Goal: Task Accomplishment & Management: Use online tool/utility

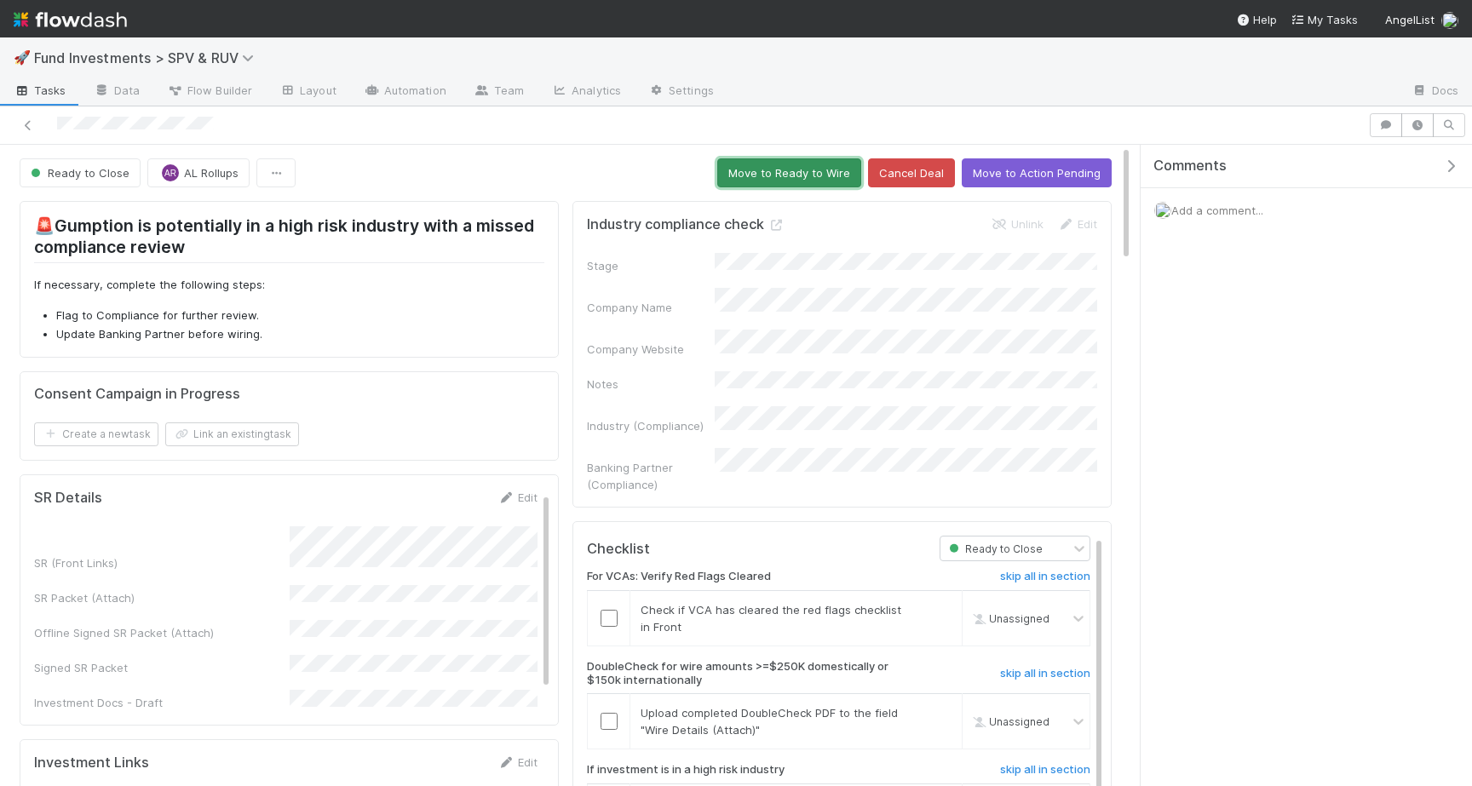
click at [771, 186] on button "Move to Ready to Wire" at bounding box center [789, 172] width 144 height 29
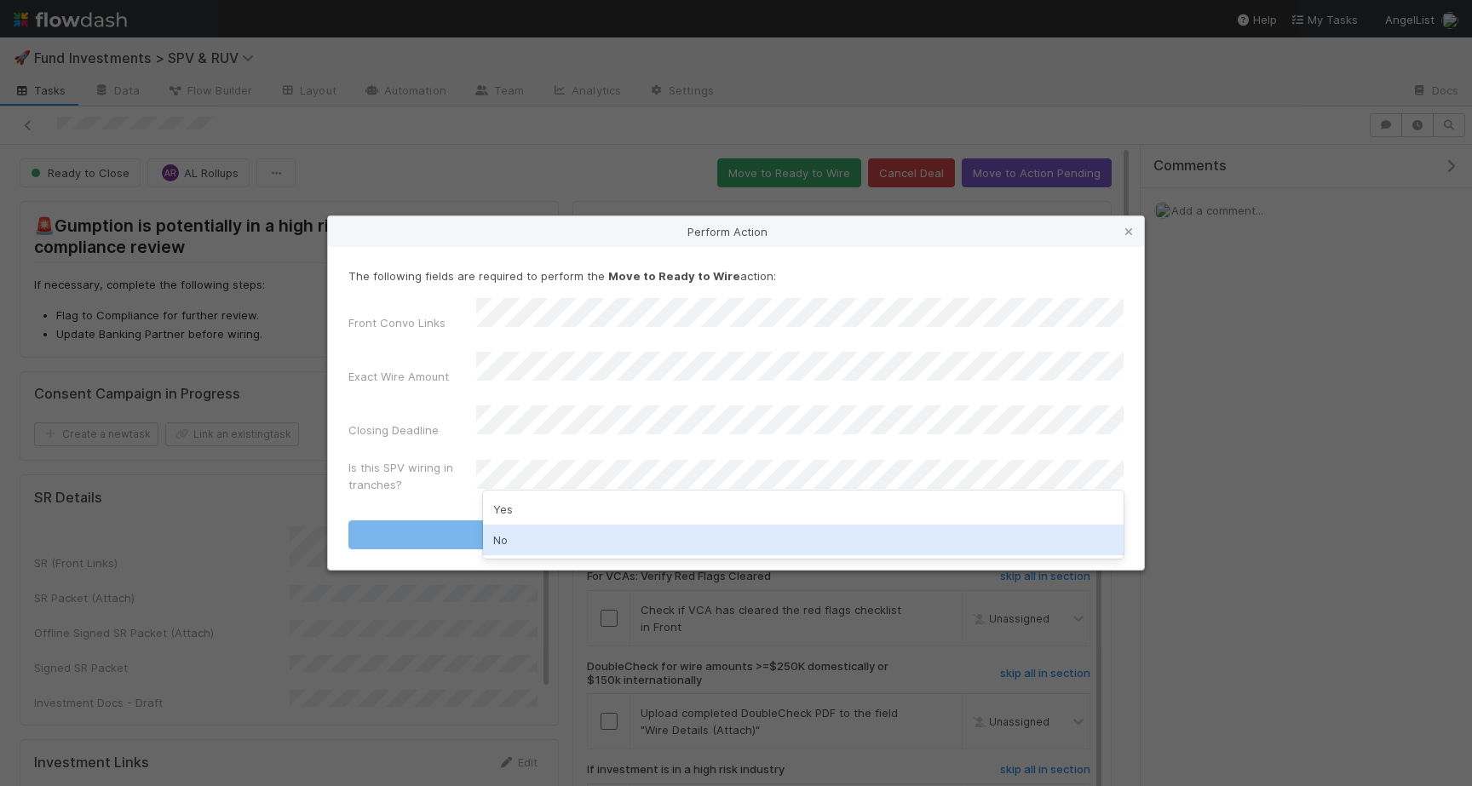
click at [592, 542] on div "No" at bounding box center [803, 540] width 640 height 31
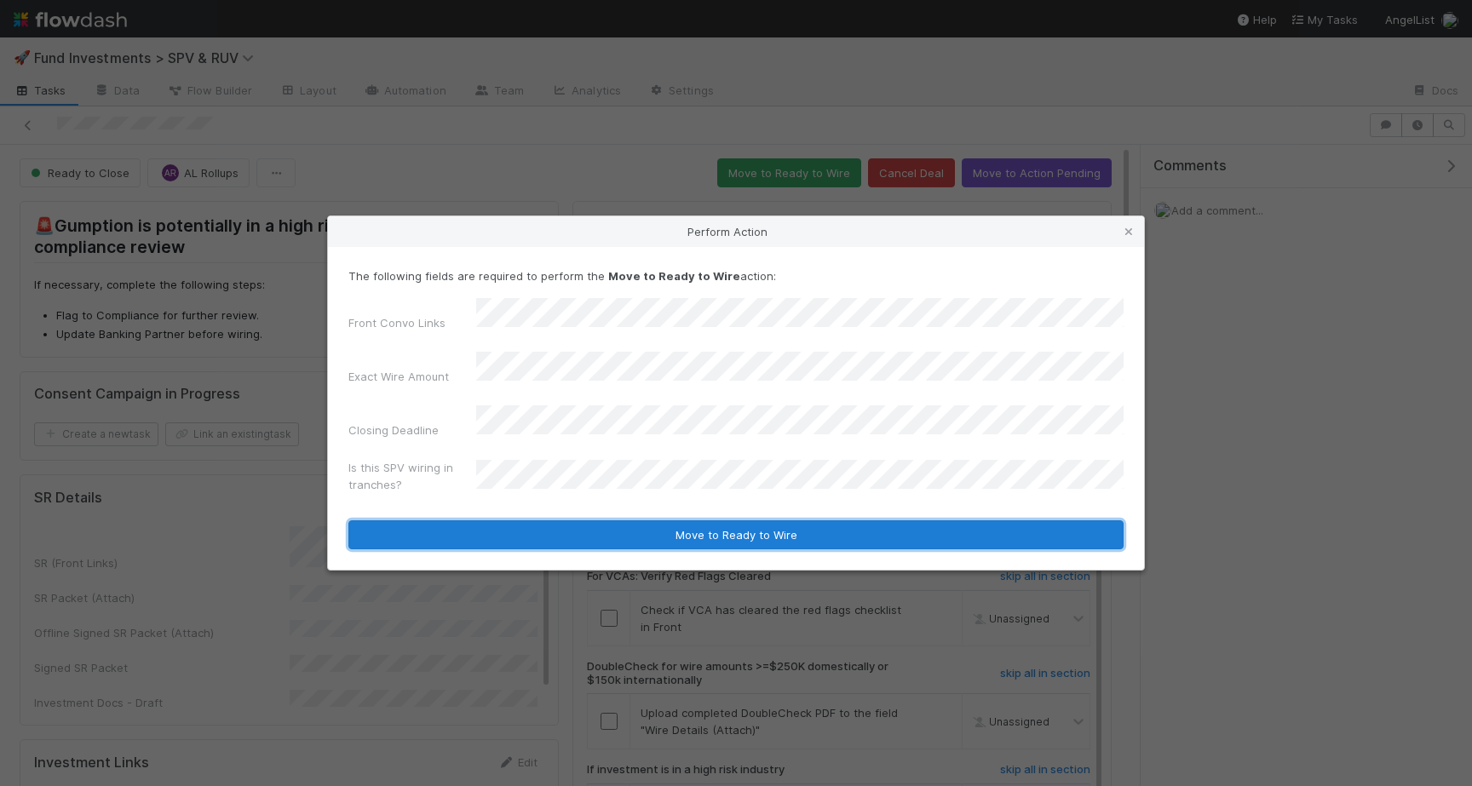
click at [593, 528] on button "Move to Ready to Wire" at bounding box center [735, 534] width 775 height 29
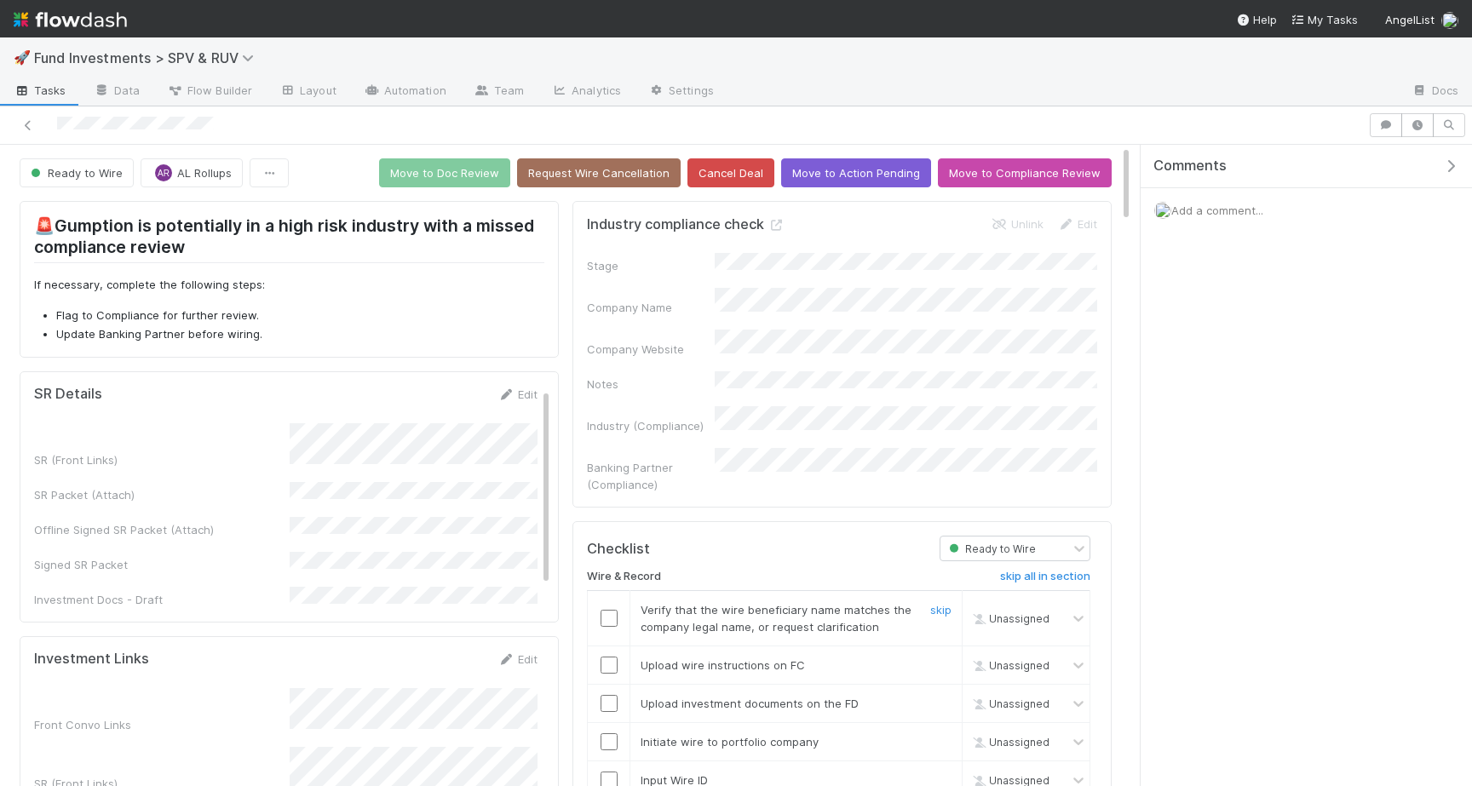
click at [611, 610] on input "checkbox" at bounding box center [608, 618] width 17 height 17
click at [611, 657] on input "checkbox" at bounding box center [608, 665] width 17 height 17
click at [615, 695] on input "checkbox" at bounding box center [608, 703] width 17 height 17
click at [615, 733] on input "checkbox" at bounding box center [608, 741] width 17 height 17
click at [612, 772] on input "checkbox" at bounding box center [608, 780] width 17 height 17
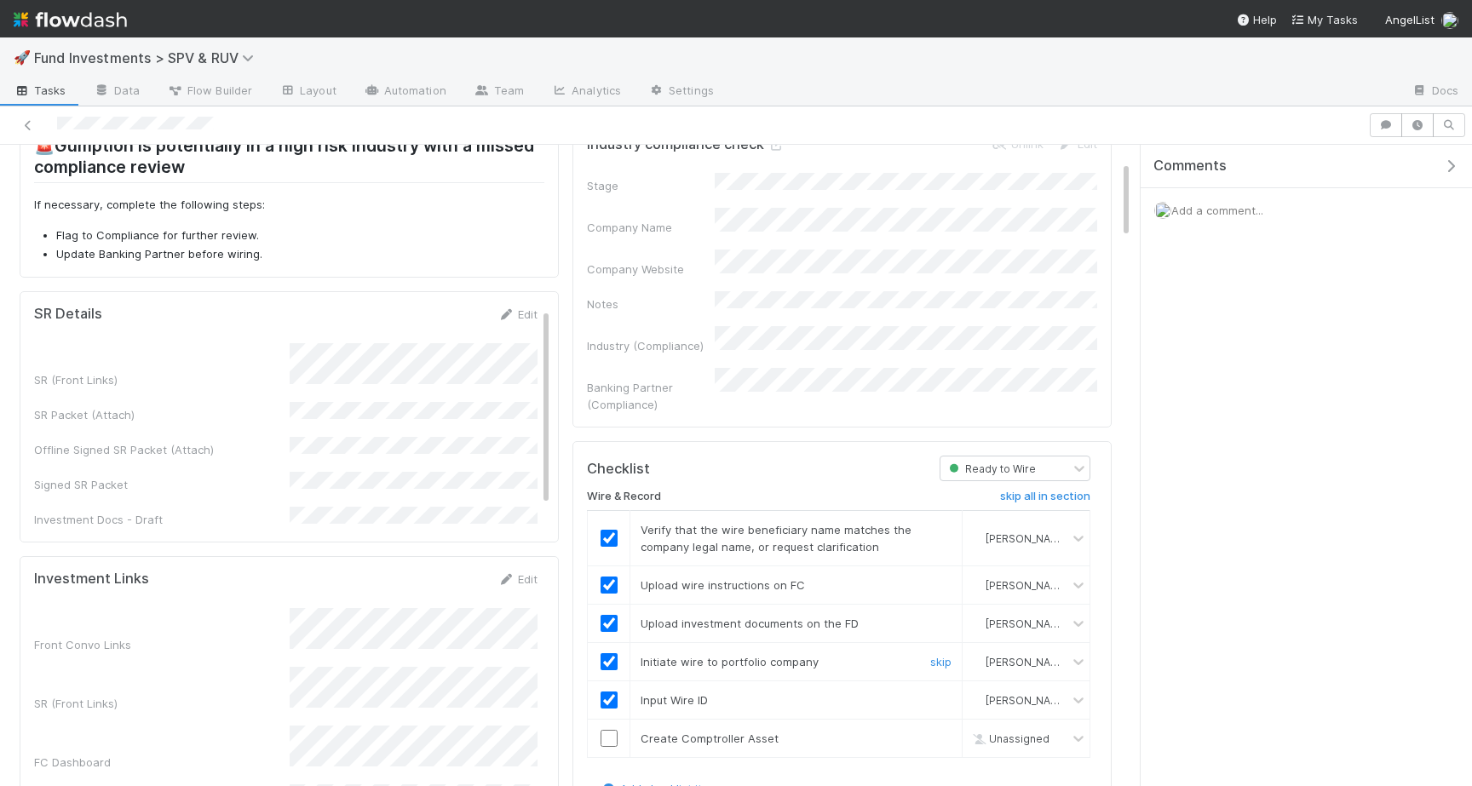
scroll to position [132, 0]
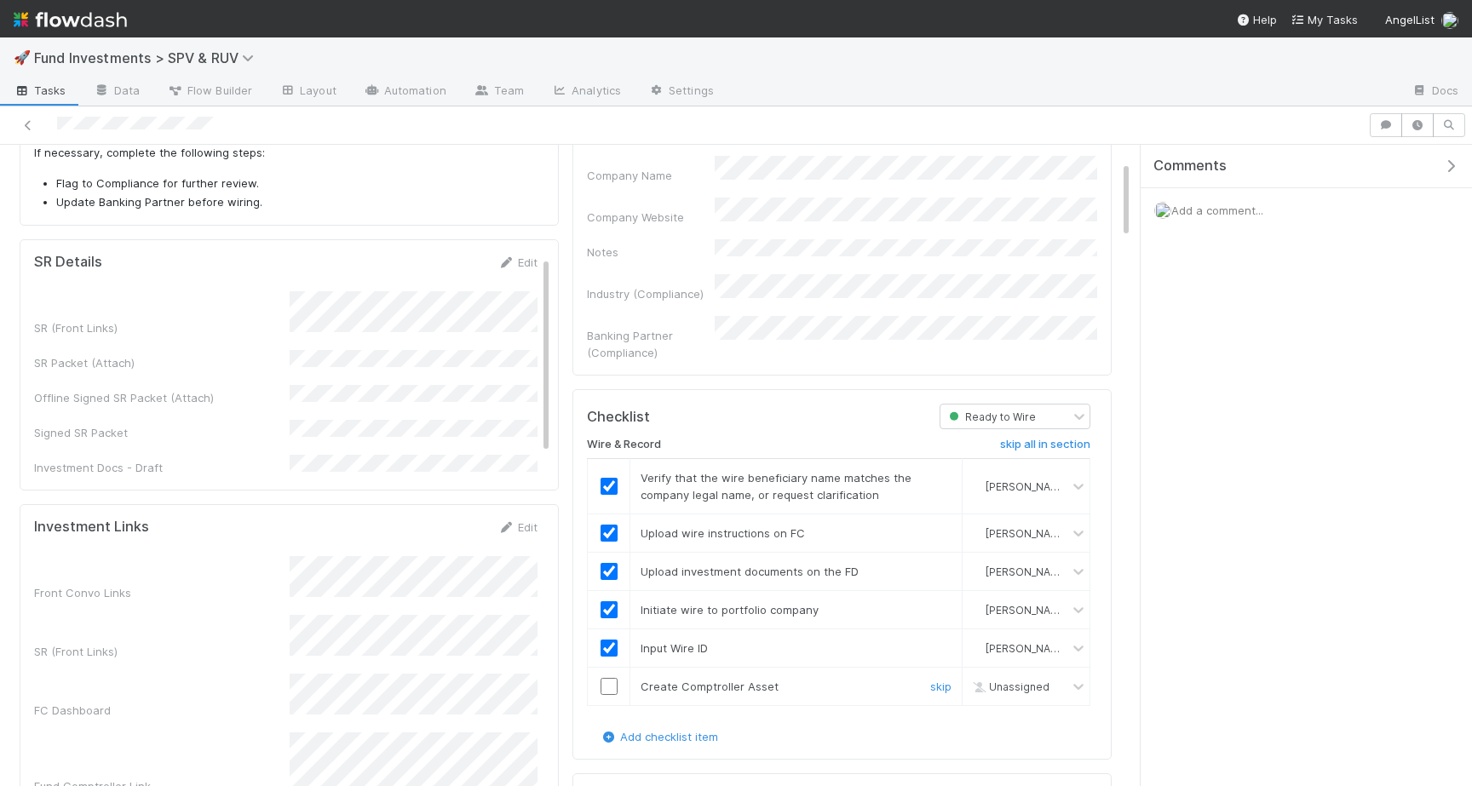
click at [614, 678] on input "checkbox" at bounding box center [608, 686] width 17 height 17
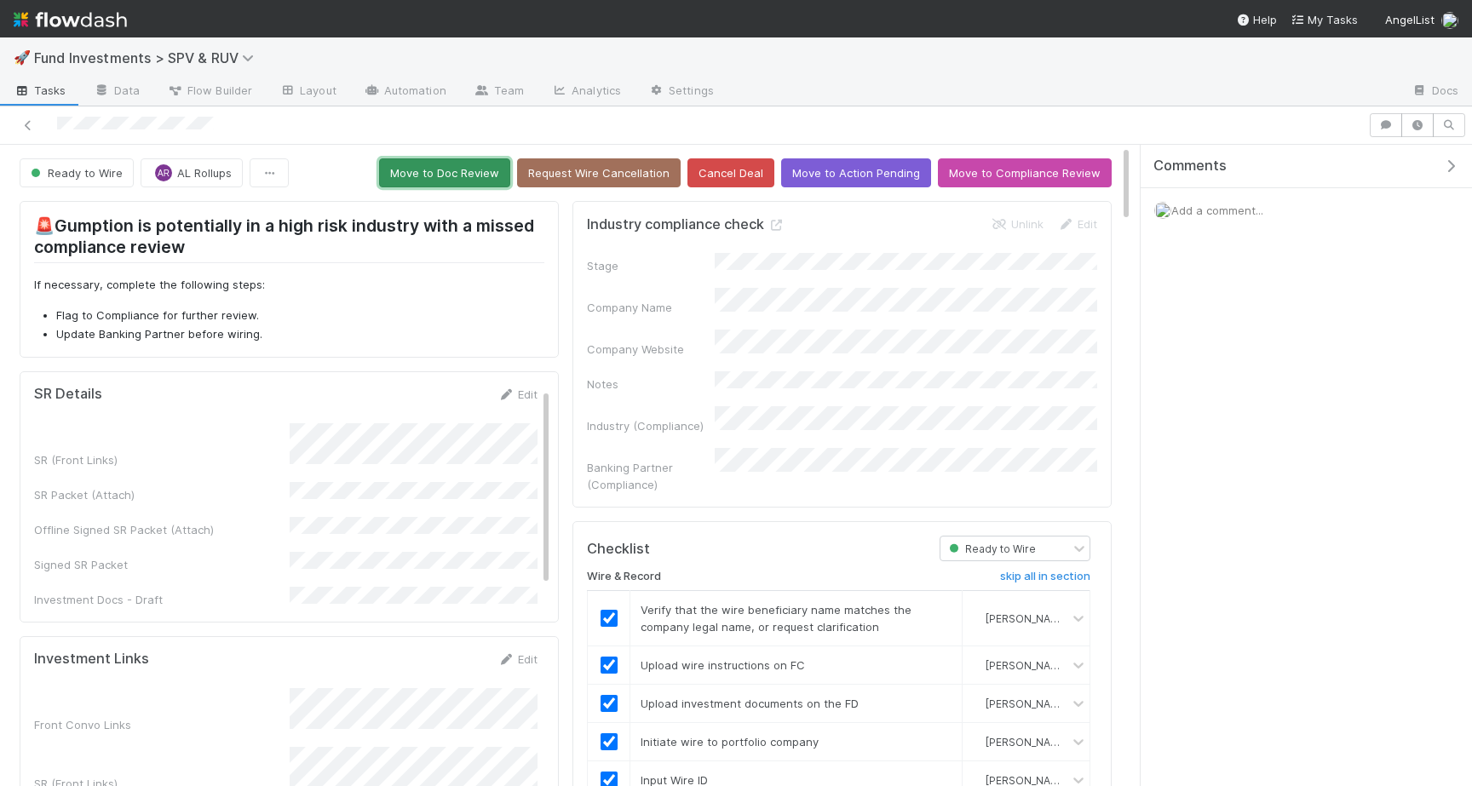
click at [439, 173] on button "Move to Doc Review" at bounding box center [444, 172] width 131 height 29
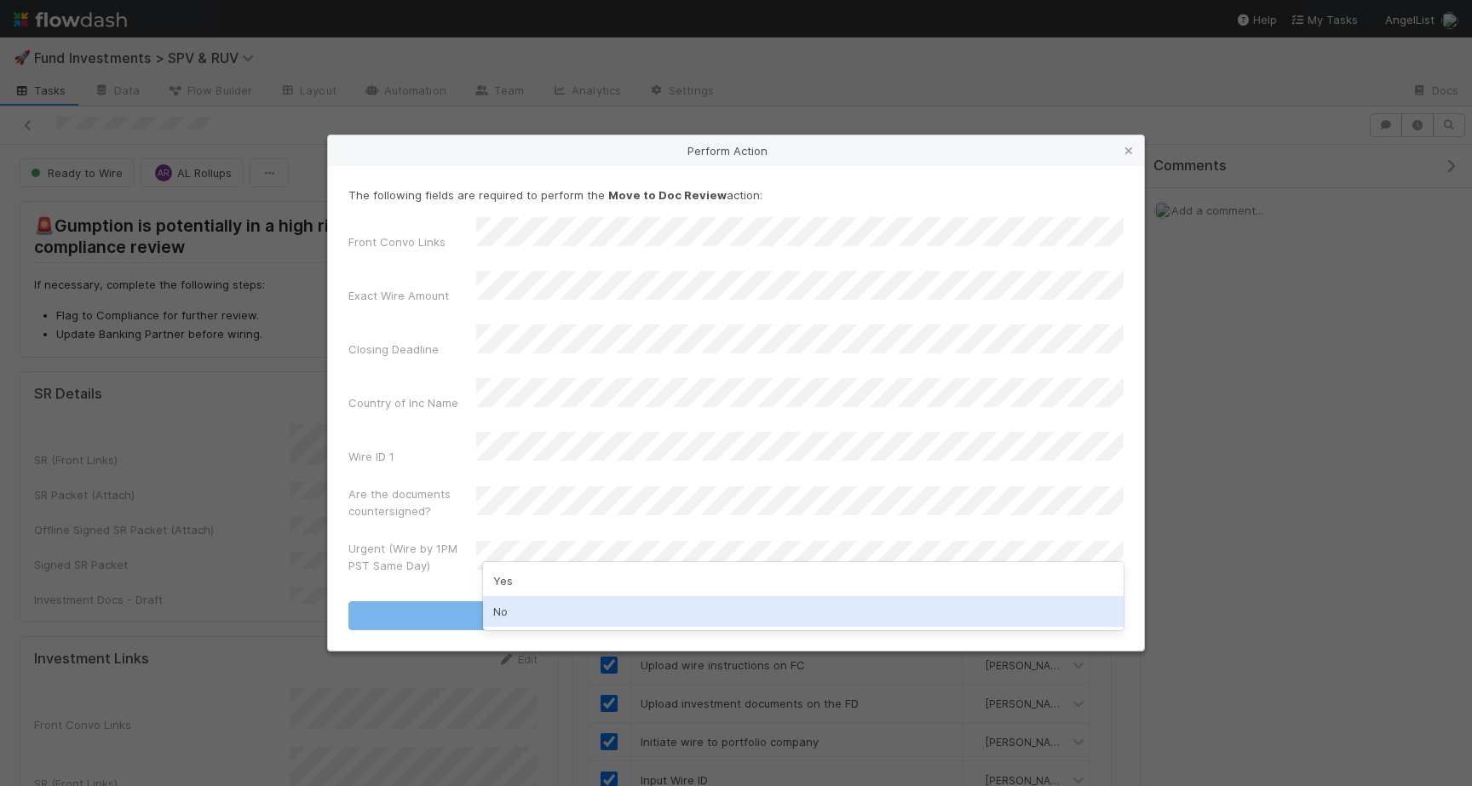
click at [571, 607] on div "No" at bounding box center [803, 611] width 640 height 31
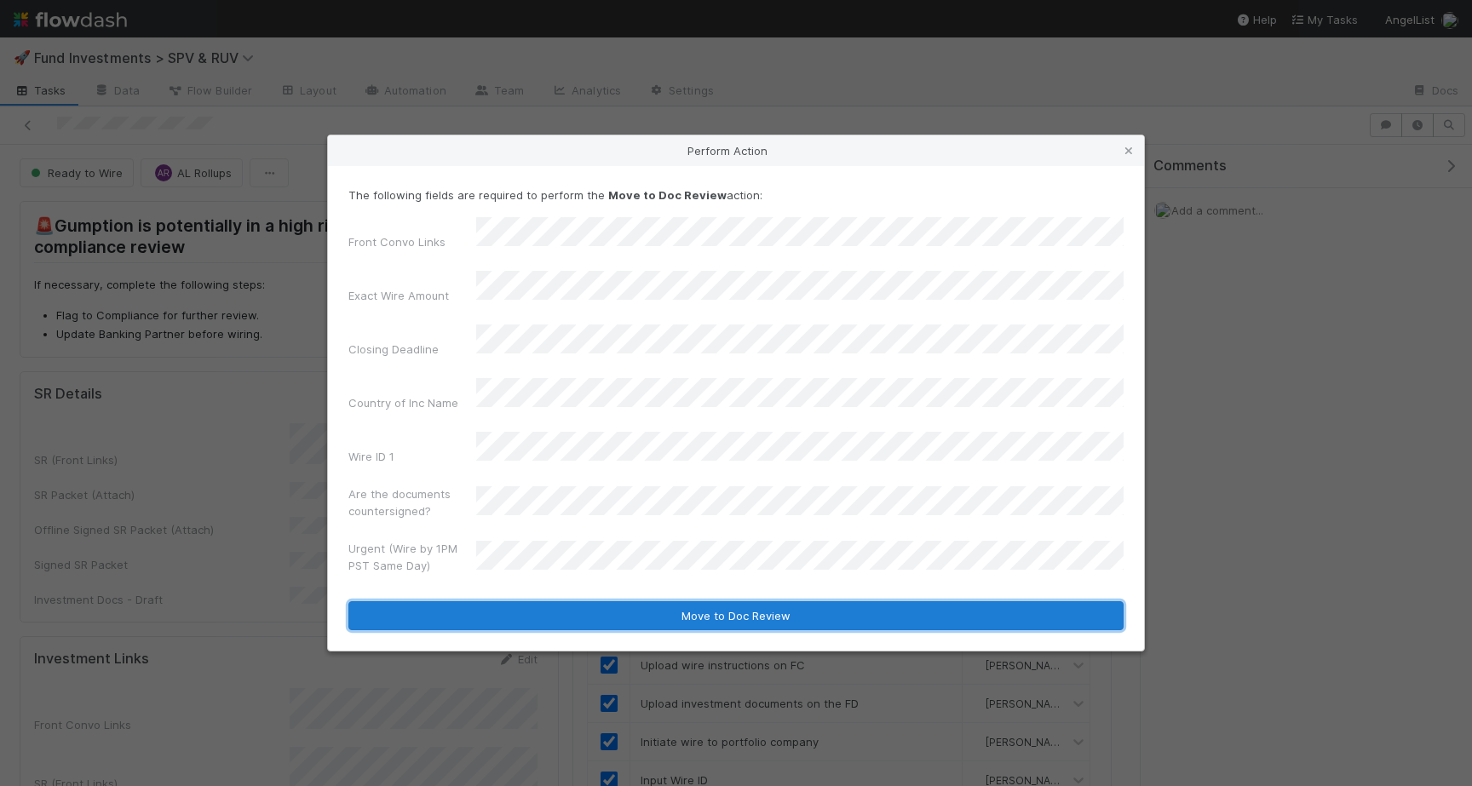
click at [586, 601] on button "Move to Doc Review" at bounding box center [735, 615] width 775 height 29
